Goal: Use online tool/utility: Utilize a website feature to perform a specific function

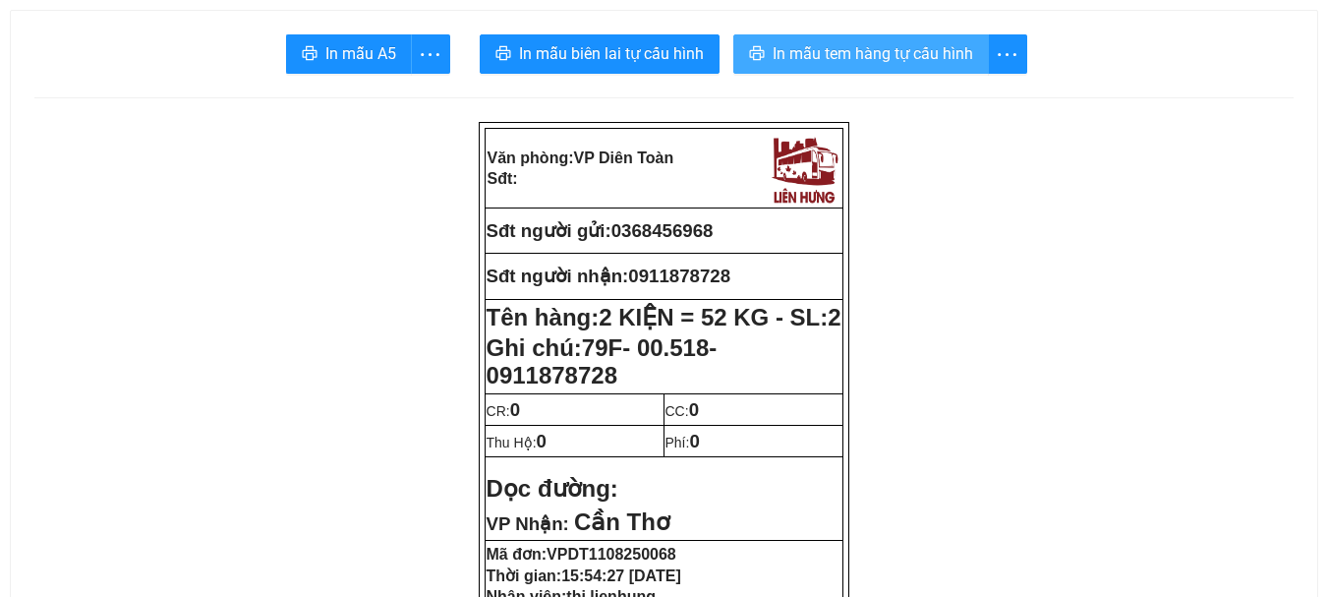
click at [800, 51] on span "In mẫu tem hàng tự cấu hình" at bounding box center [873, 53] width 201 height 25
click at [782, 56] on span "In mẫu tem hàng tự cấu hình" at bounding box center [873, 53] width 201 height 25
click at [771, 42] on button "In mẫu tem hàng tự cấu hình" at bounding box center [861, 53] width 256 height 39
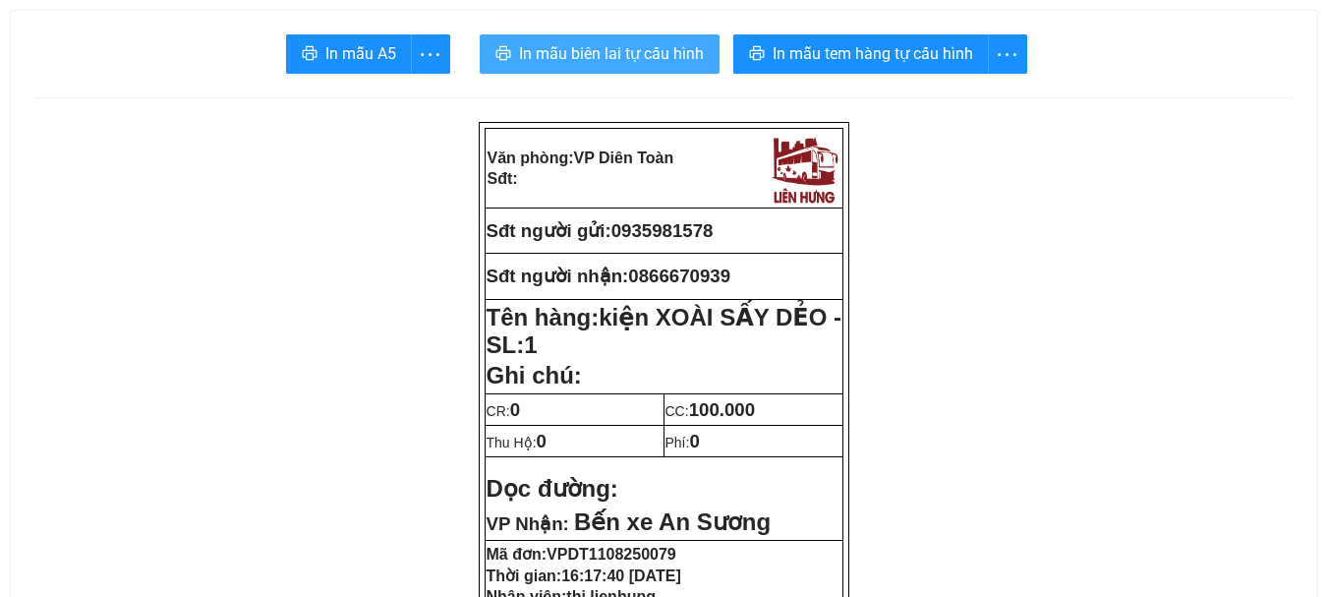
click at [681, 43] on span "In mẫu biên lai tự cấu hình" at bounding box center [611, 53] width 185 height 25
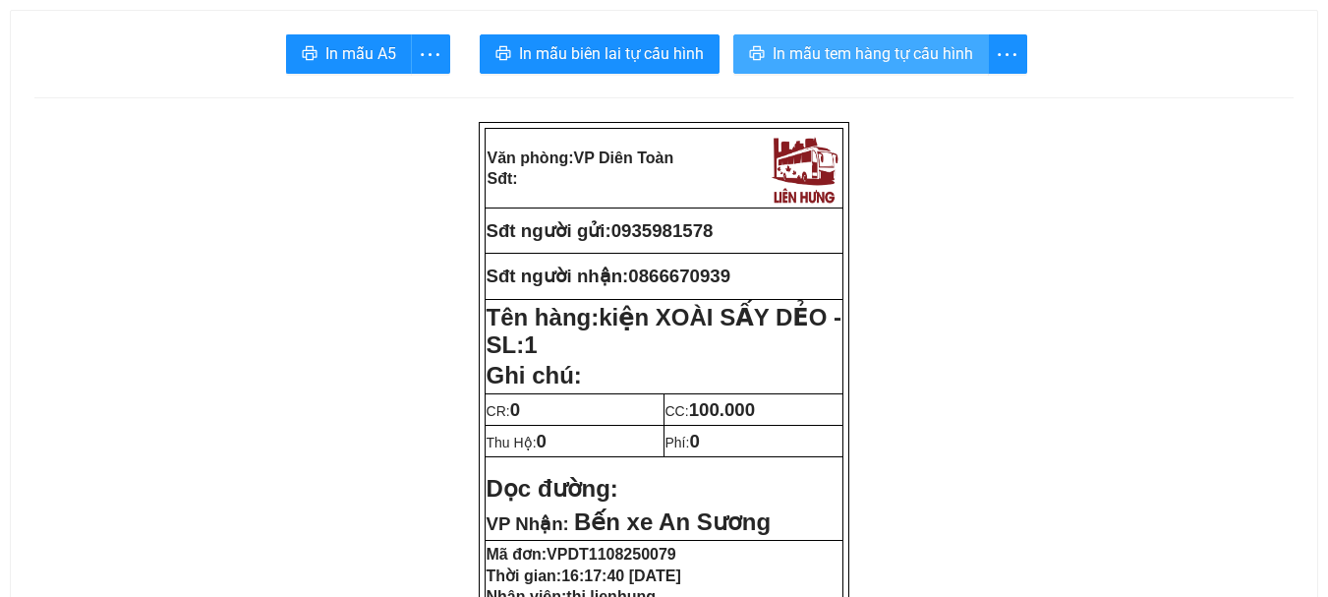
click at [866, 50] on span "In mẫu tem hàng tự cấu hình" at bounding box center [873, 53] width 201 height 25
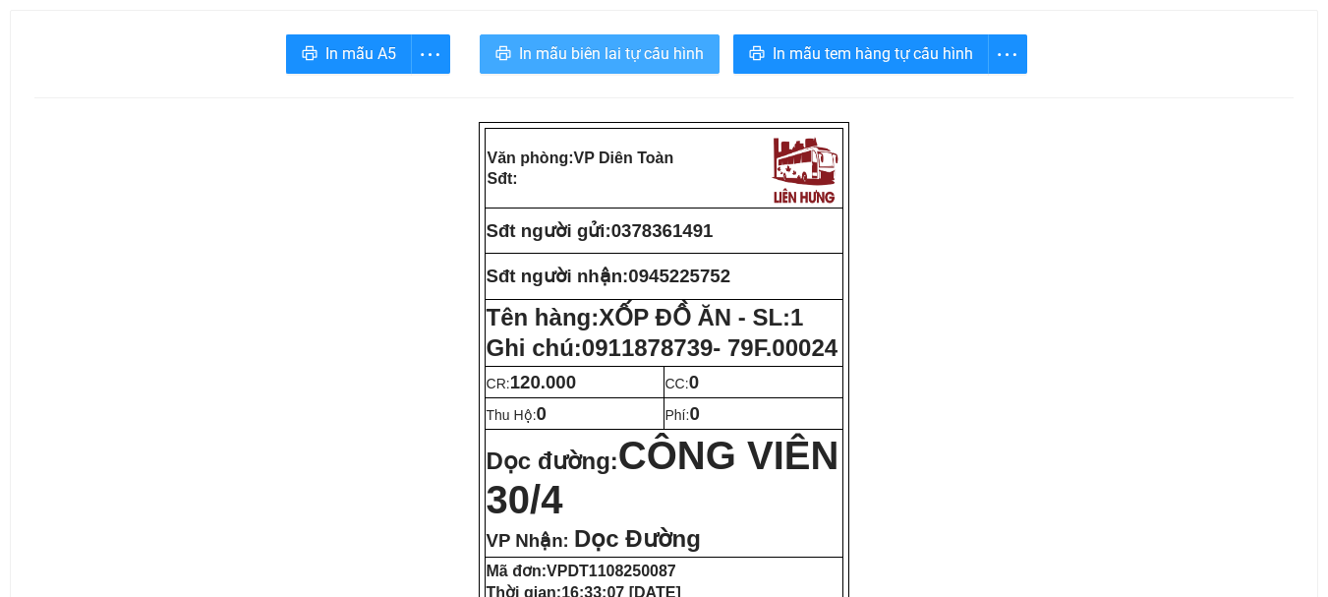
click at [649, 56] on span "In mẫu biên lai tự cấu hình" at bounding box center [611, 53] width 185 height 25
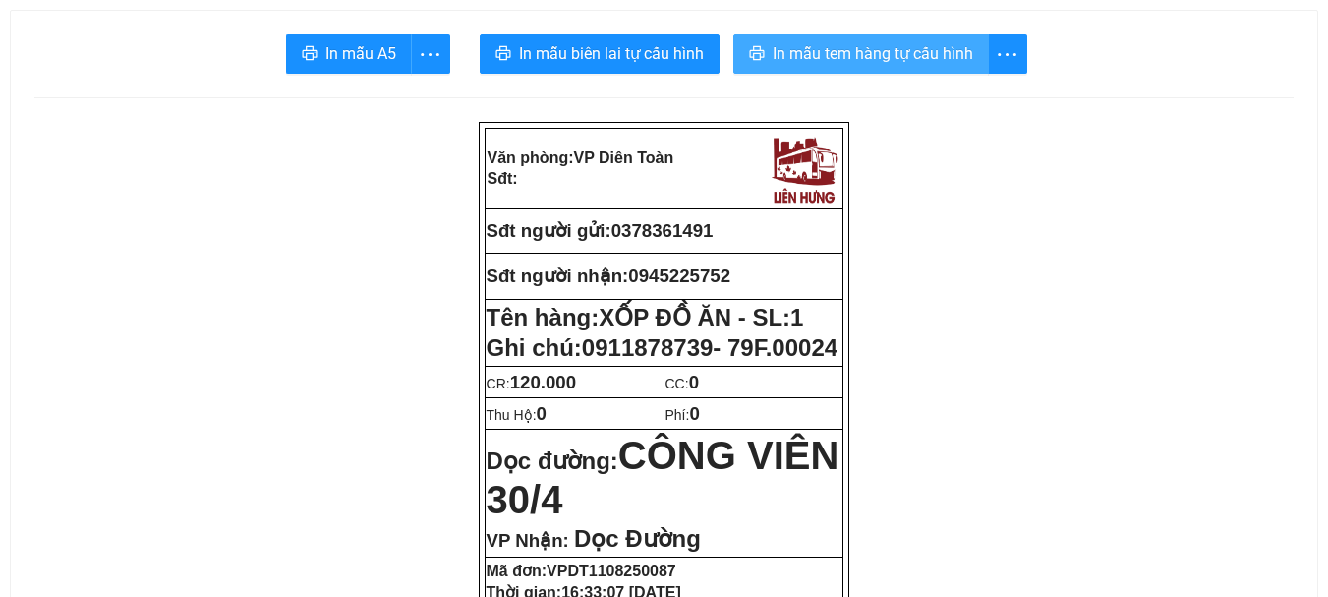
click at [814, 57] on span "In mẫu tem hàng tự cấu hình" at bounding box center [873, 53] width 201 height 25
